Goal: Check status: Check status

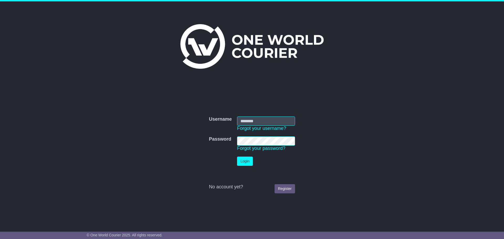
type input "**********"
drag, startPoint x: 245, startPoint y: 162, endPoint x: 252, endPoint y: 164, distance: 7.8
click at [245, 162] on button "Login" at bounding box center [245, 161] width 16 height 9
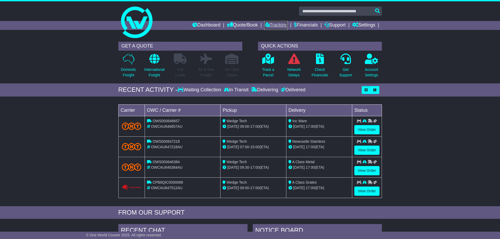
click at [275, 25] on link "Tracking" at bounding box center [276, 25] width 23 height 9
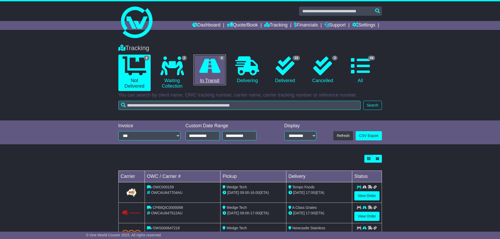
click at [210, 71] on icon at bounding box center [209, 65] width 21 height 19
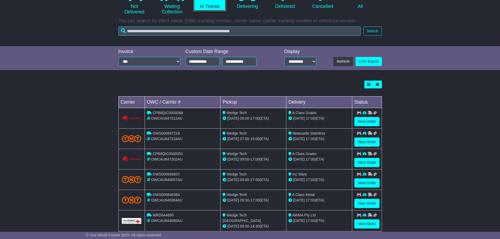
scroll to position [85, 0]
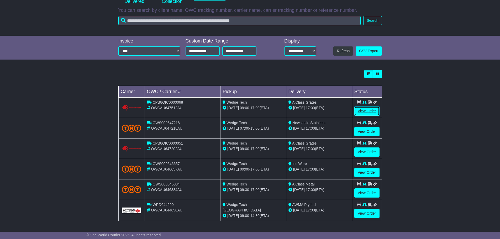
click at [365, 109] on link "View Order" at bounding box center [367, 111] width 25 height 9
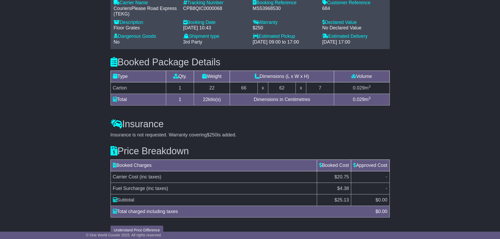
scroll to position [394, 0]
